Goal: Information Seeking & Learning: Compare options

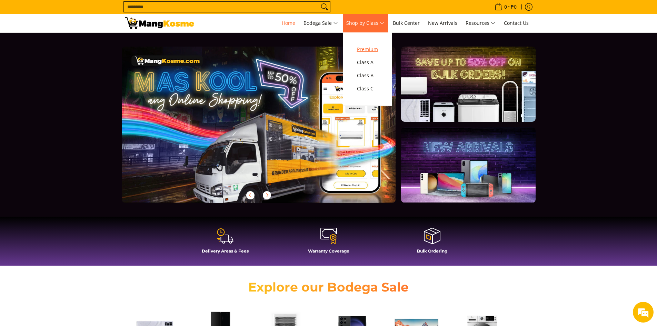
click at [373, 47] on span "Premium" at bounding box center [367, 49] width 21 height 9
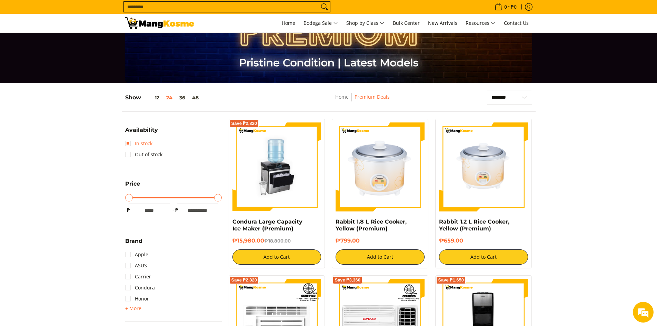
click at [130, 142] on link "In stock" at bounding box center [138, 143] width 27 height 11
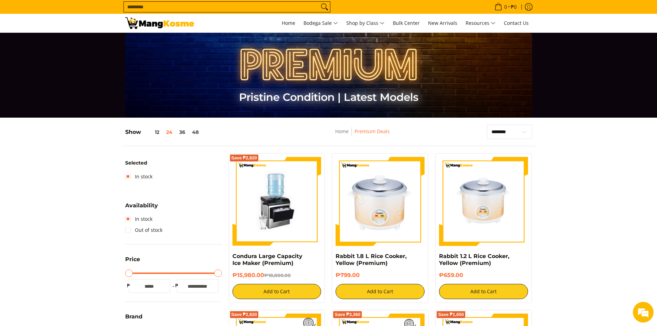
click at [195, 11] on input "Search..." at bounding box center [221, 7] width 195 height 10
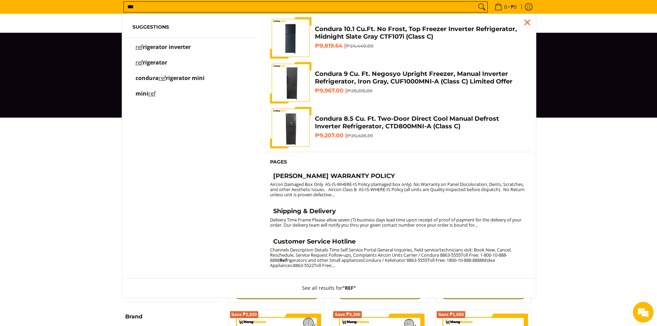
type input "***"
click at [175, 44] on span "rigerator inverter" at bounding box center [167, 47] width 48 height 8
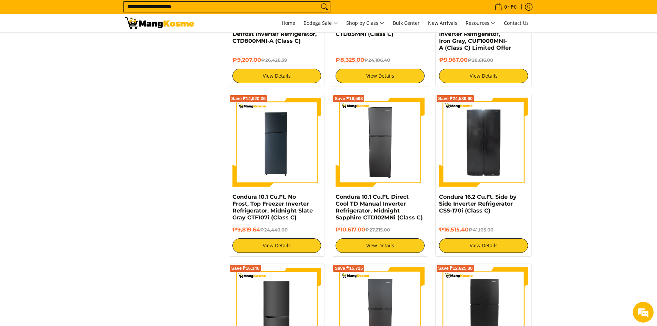
scroll to position [310, 0]
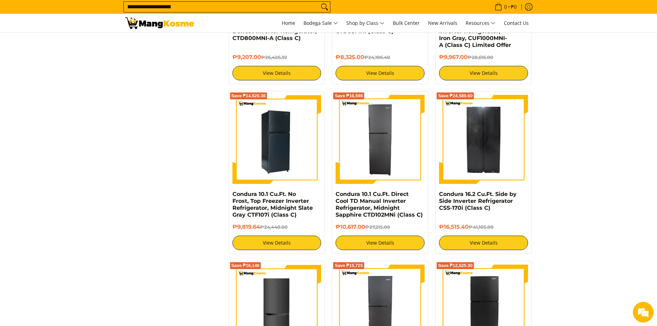
click at [287, 153] on img at bounding box center [276, 139] width 89 height 89
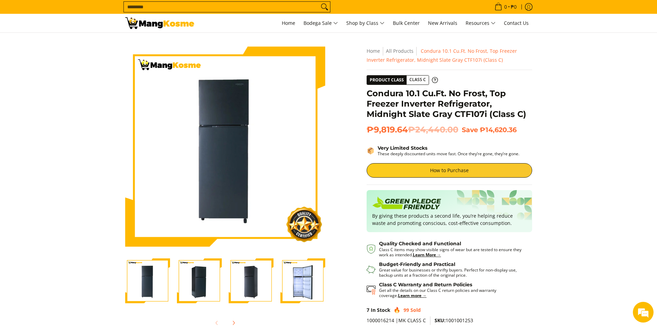
click at [302, 279] on img "Condura 10.1 Cu.Ft. No Frost, Top Freezer Inverter Refrigerator, Midnight Slate…" at bounding box center [302, 280] width 45 height 45
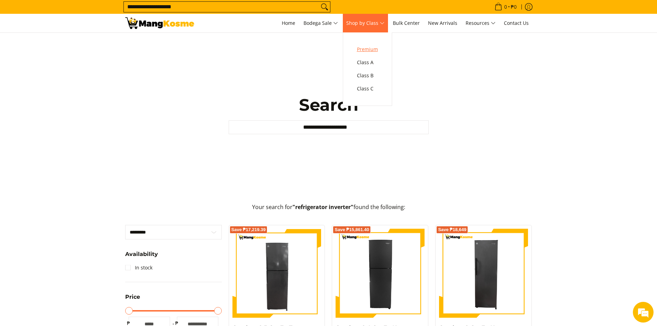
click at [376, 46] on span "Premium" at bounding box center [367, 49] width 21 height 9
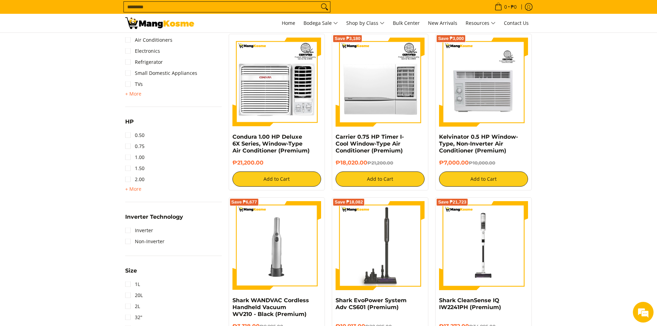
scroll to position [448, 0]
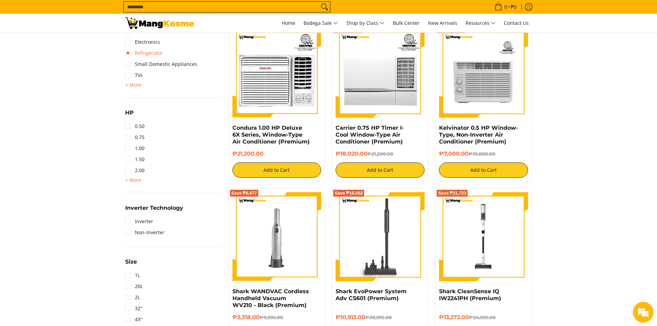
click at [131, 55] on link "Refrigerator" at bounding box center [144, 53] width 38 height 11
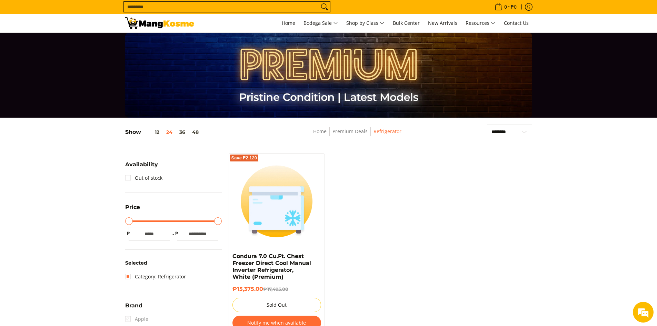
click at [155, 11] on input "Search..." at bounding box center [221, 7] width 195 height 10
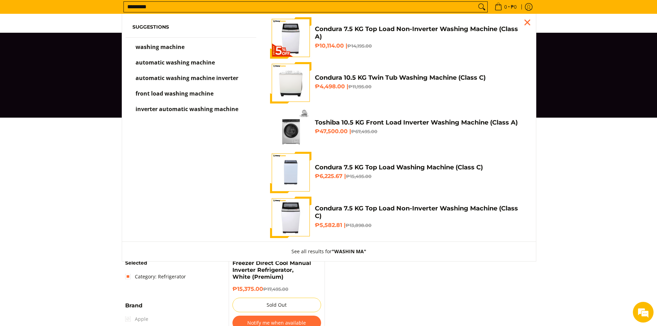
type input "*********"
click at [230, 77] on span "automatic washing machine inverter" at bounding box center [186, 78] width 103 height 8
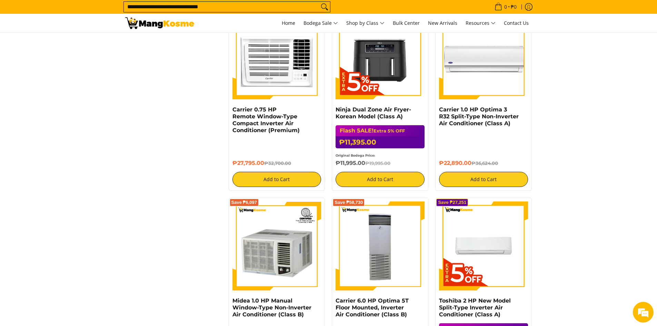
scroll to position [831, 0]
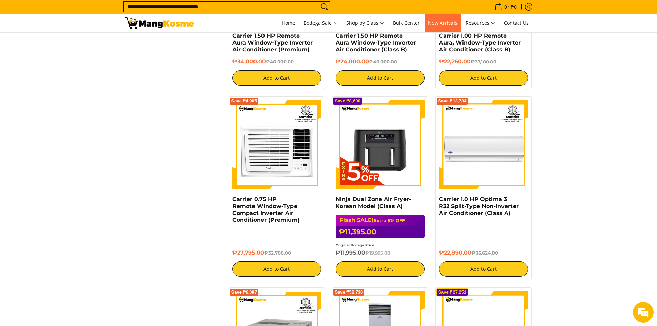
click at [441, 20] on span "New Arrivals" at bounding box center [442, 23] width 29 height 7
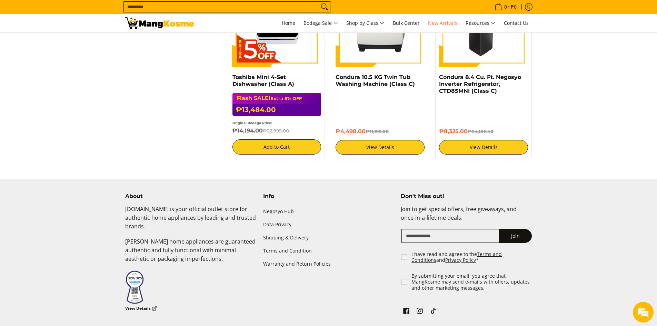
scroll to position [1068, 0]
